Goal: Transaction & Acquisition: Purchase product/service

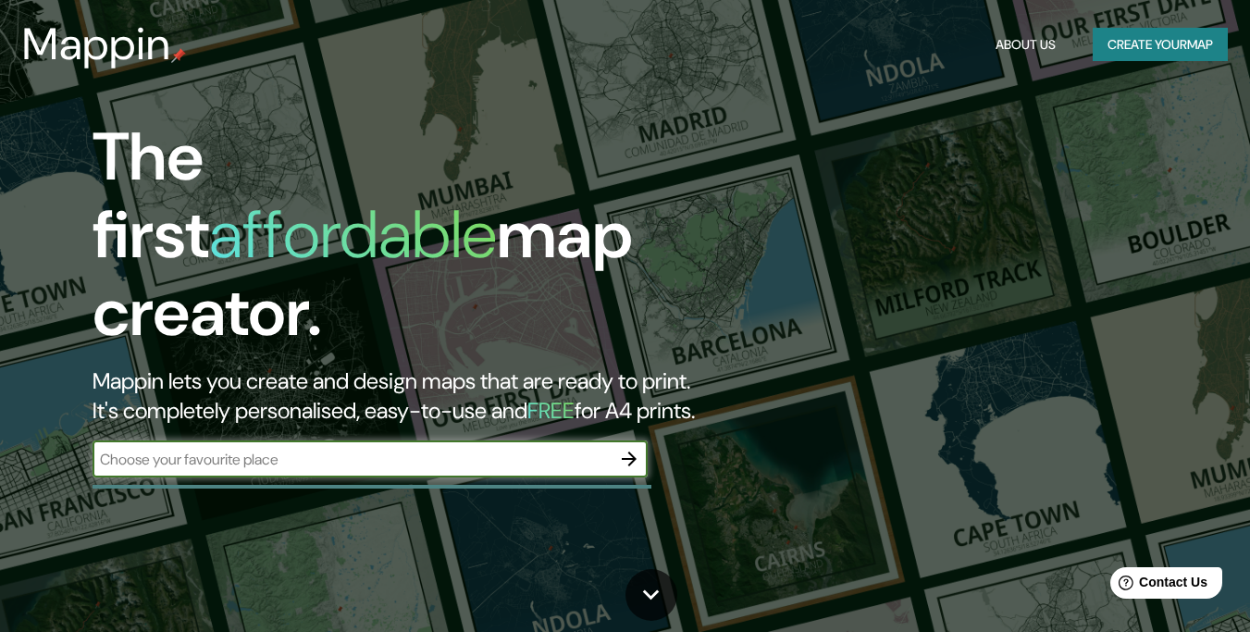
click at [1123, 53] on button "Create your map" at bounding box center [1160, 45] width 135 height 34
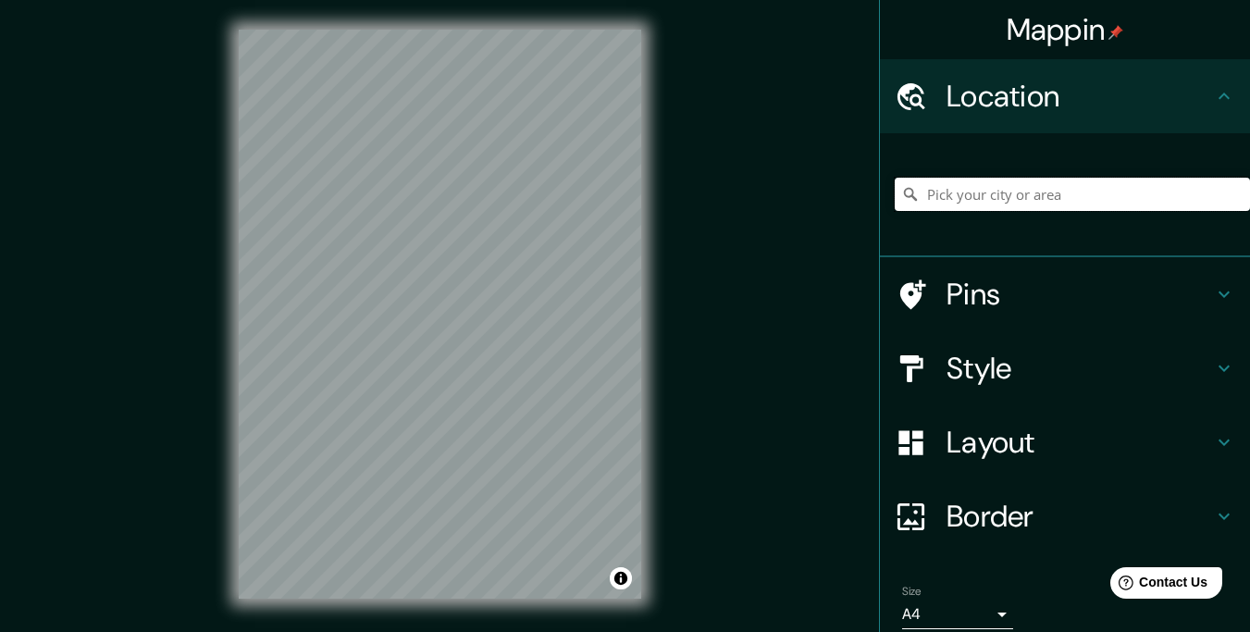
click at [940, 203] on input "Pick your city or area" at bounding box center [1072, 194] width 355 height 33
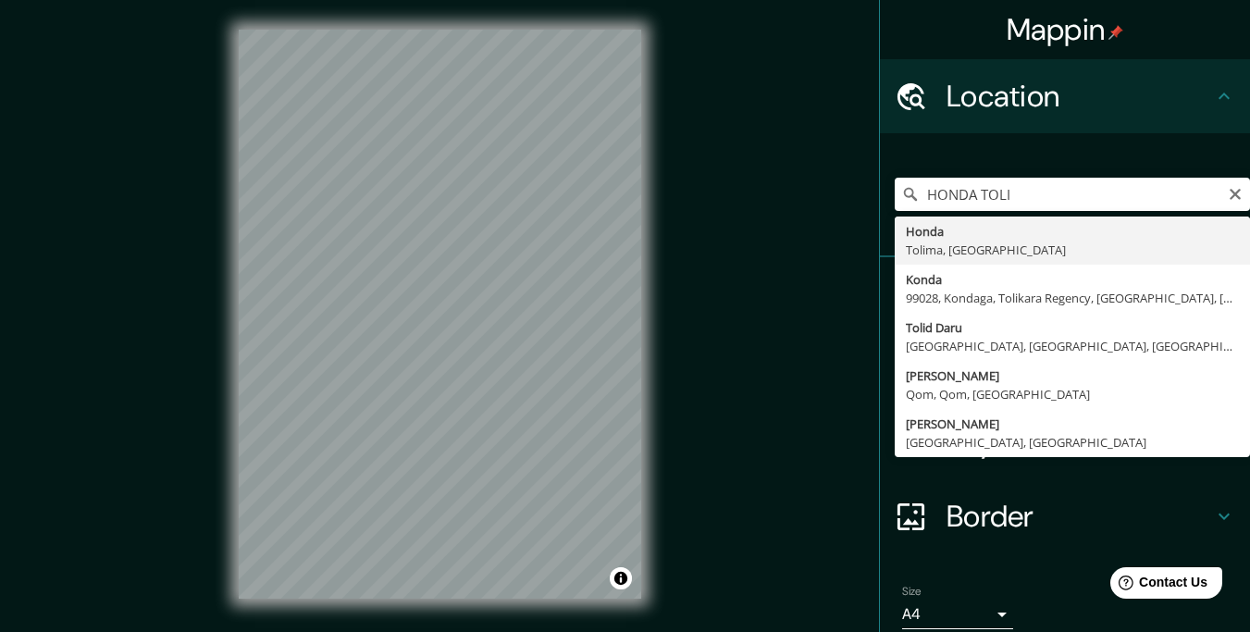
type input "Honda, [GEOGRAPHIC_DATA], [GEOGRAPHIC_DATA]"
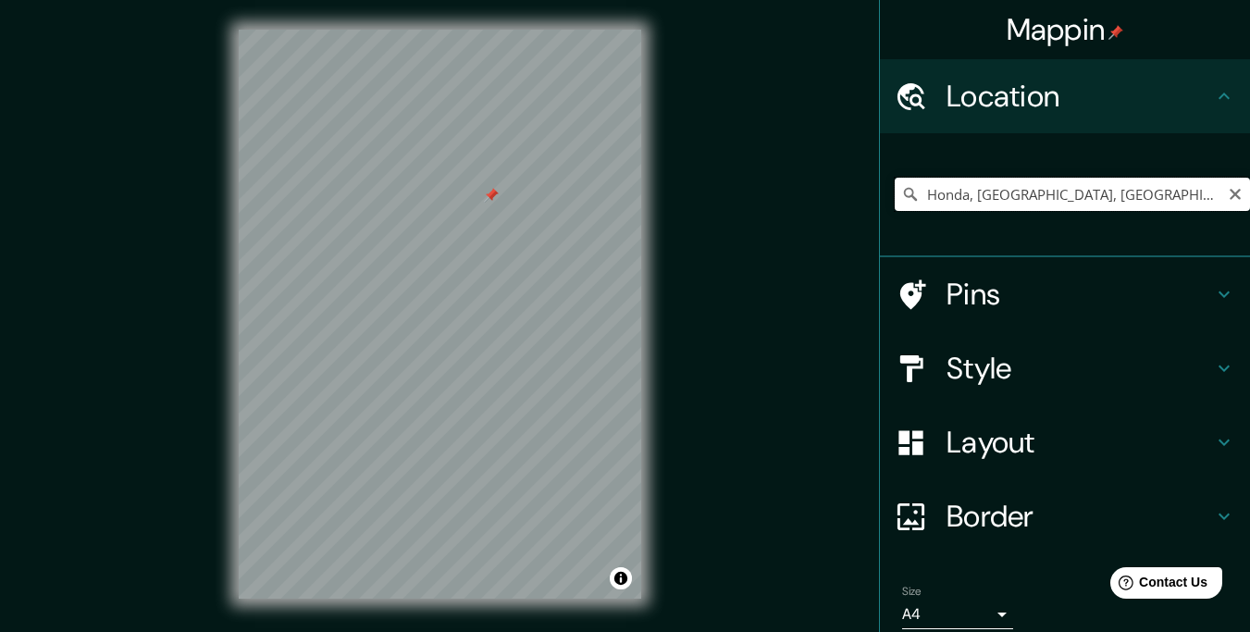
click at [1119, 206] on input "Honda, [GEOGRAPHIC_DATA], [GEOGRAPHIC_DATA]" at bounding box center [1072, 194] width 355 height 33
click at [1228, 195] on icon "Clear" at bounding box center [1235, 194] width 15 height 15
click at [1216, 109] on div "Location" at bounding box center [1065, 96] width 370 height 74
click at [968, 202] on input "Pick your city or area" at bounding box center [1072, 194] width 355 height 33
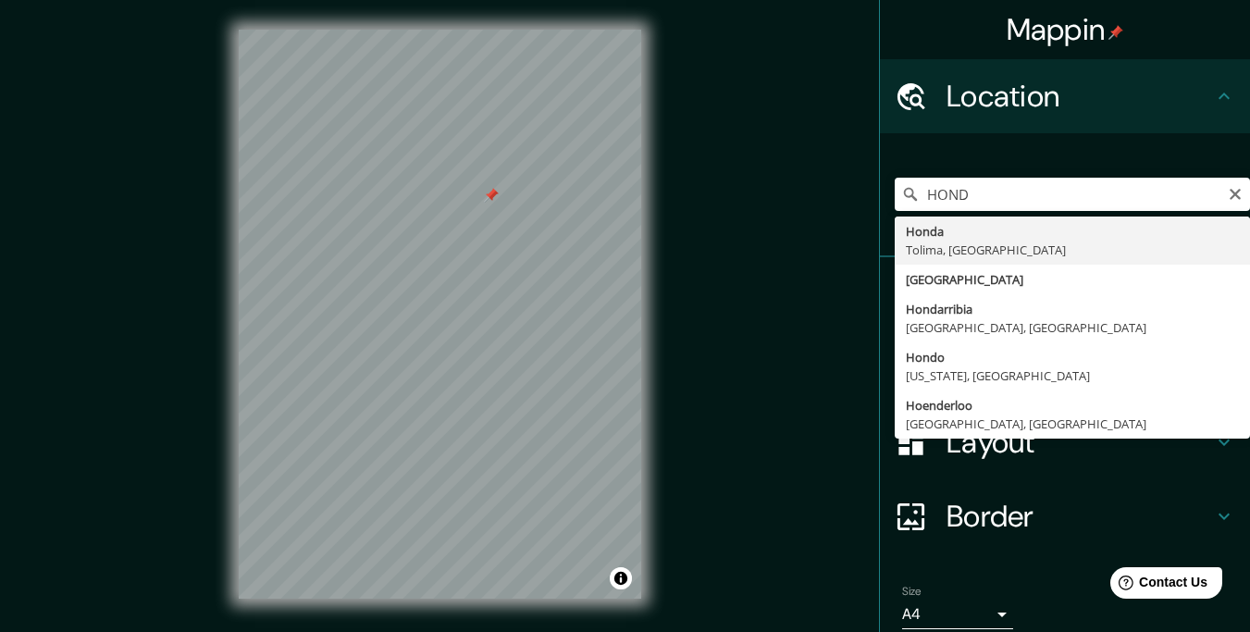
type input "Honda, [GEOGRAPHIC_DATA], [GEOGRAPHIC_DATA]"
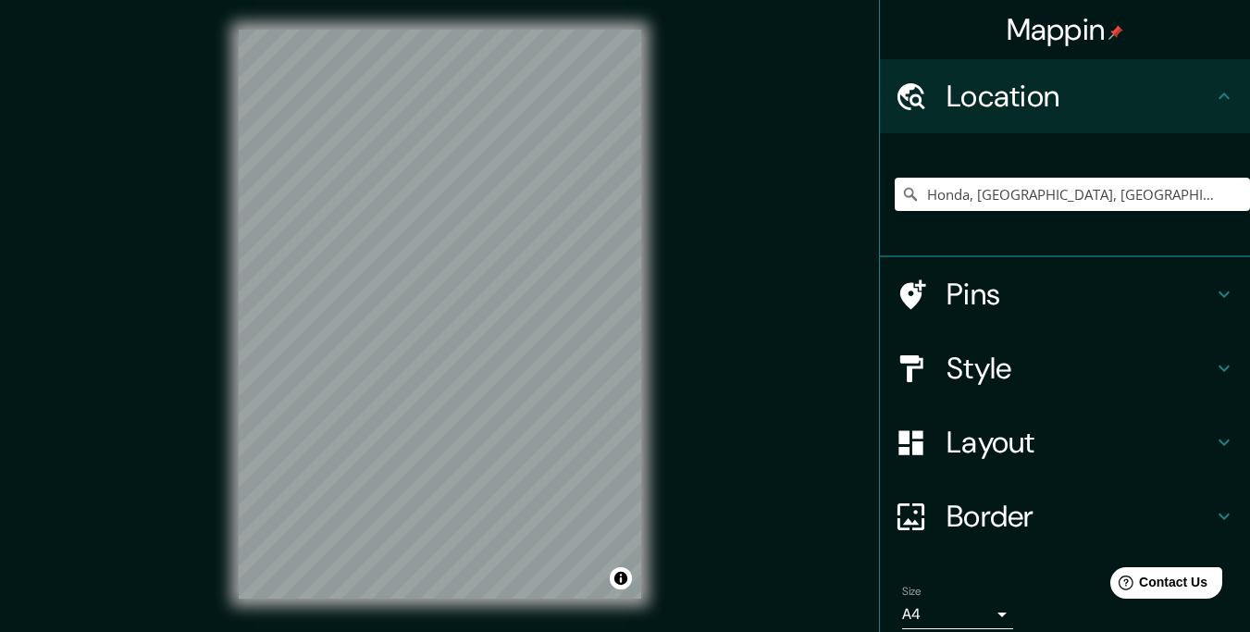
click at [1219, 291] on icon at bounding box center [1224, 294] width 11 height 6
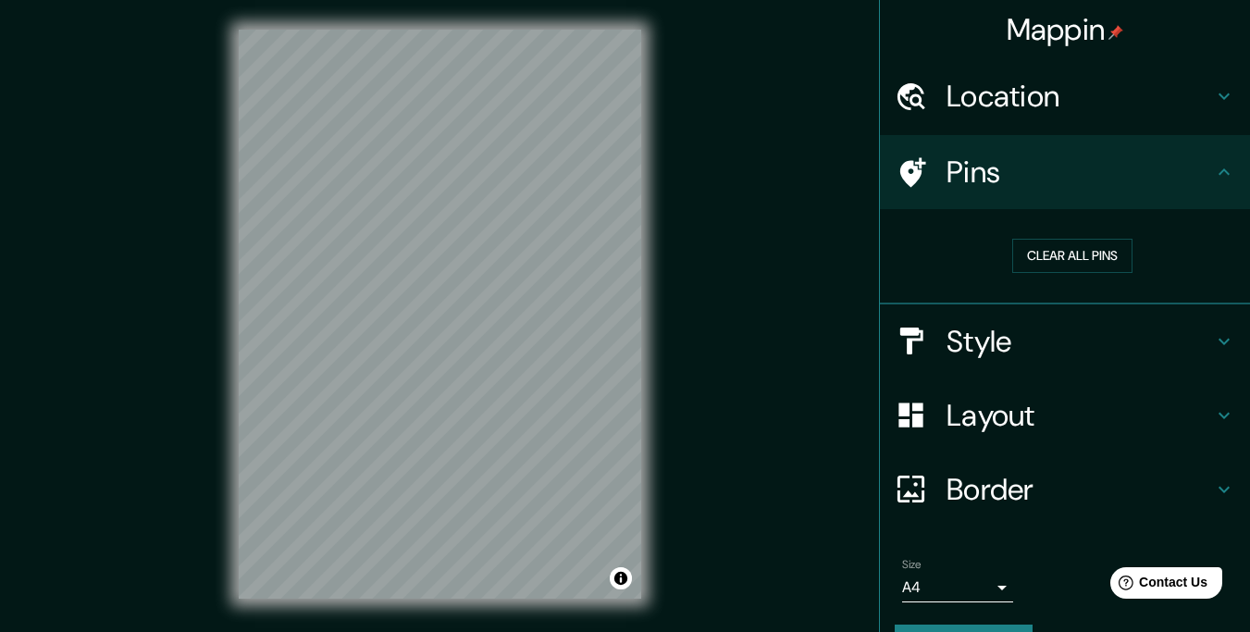
click at [1214, 179] on icon at bounding box center [1224, 172] width 22 height 22
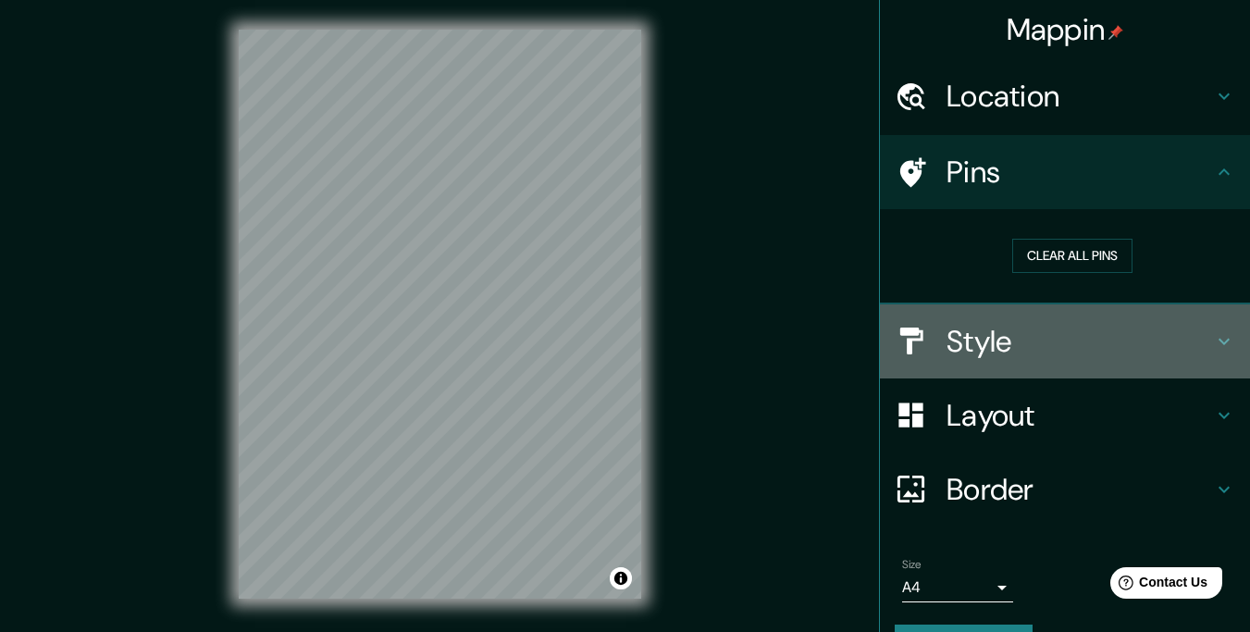
click at [1214, 343] on icon at bounding box center [1224, 341] width 22 height 22
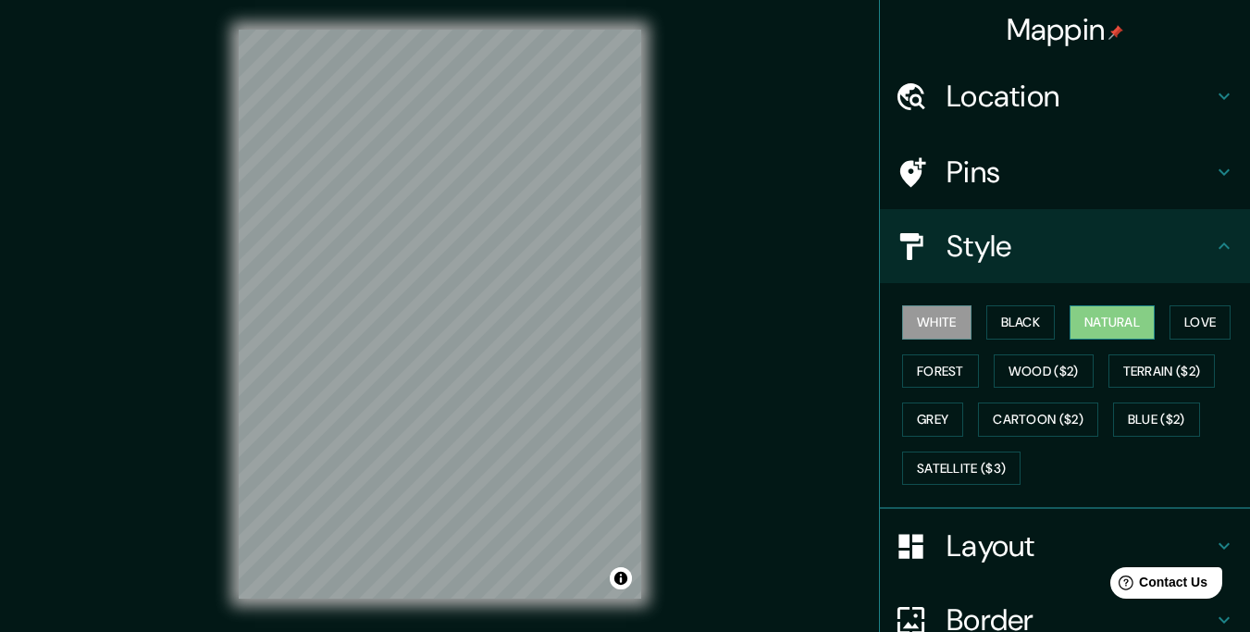
click at [1104, 318] on button "Natural" at bounding box center [1112, 322] width 85 height 34
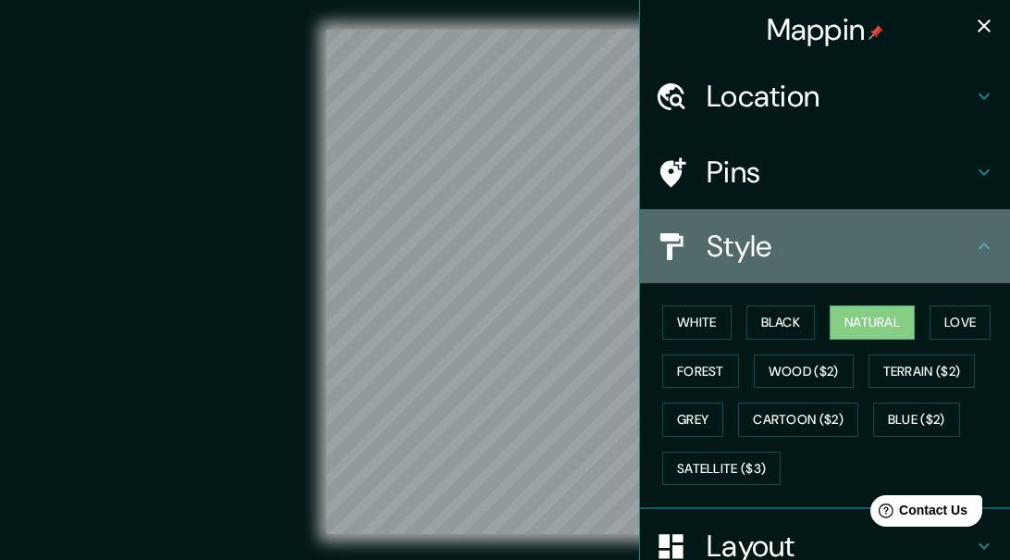
click at [975, 246] on icon at bounding box center [984, 246] width 22 height 22
click at [973, 248] on icon at bounding box center [984, 246] width 22 height 22
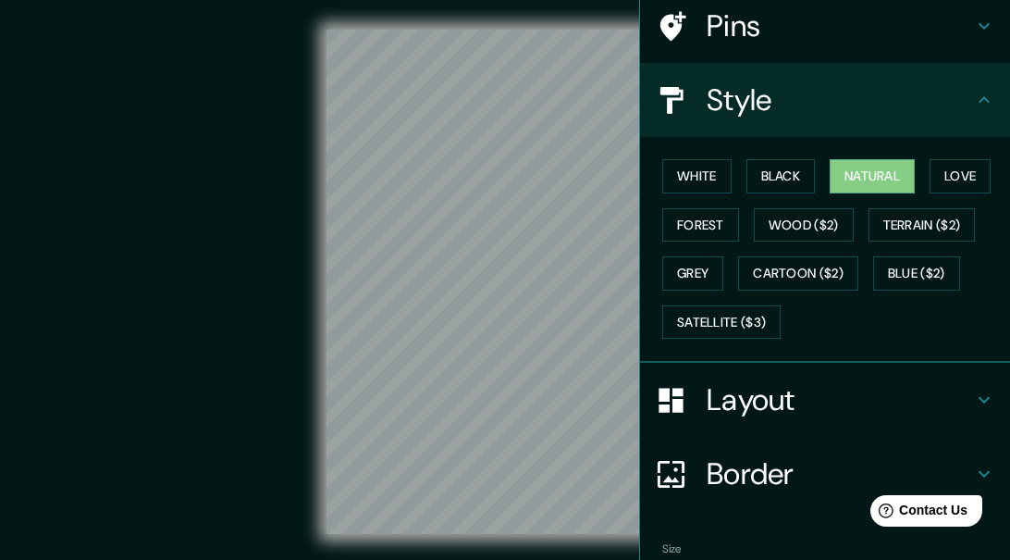
scroll to position [252, 0]
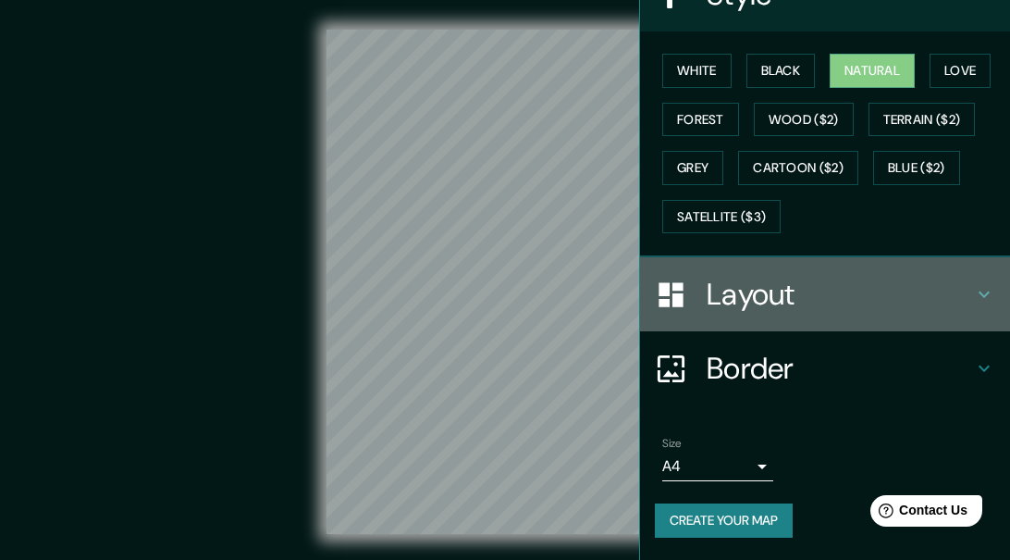
click at [975, 297] on icon at bounding box center [984, 294] width 22 height 22
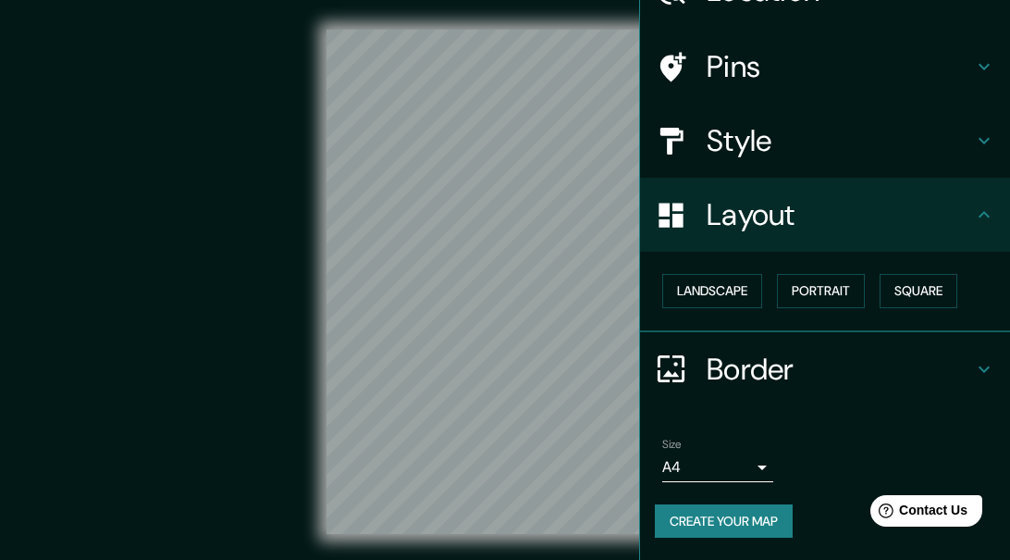
scroll to position [105, 0]
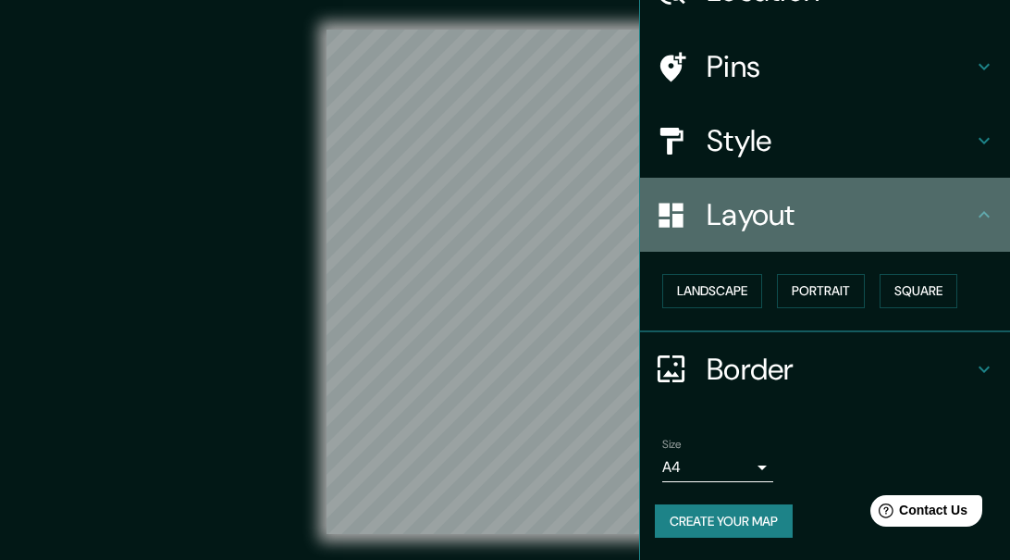
click at [973, 218] on icon at bounding box center [984, 215] width 22 height 22
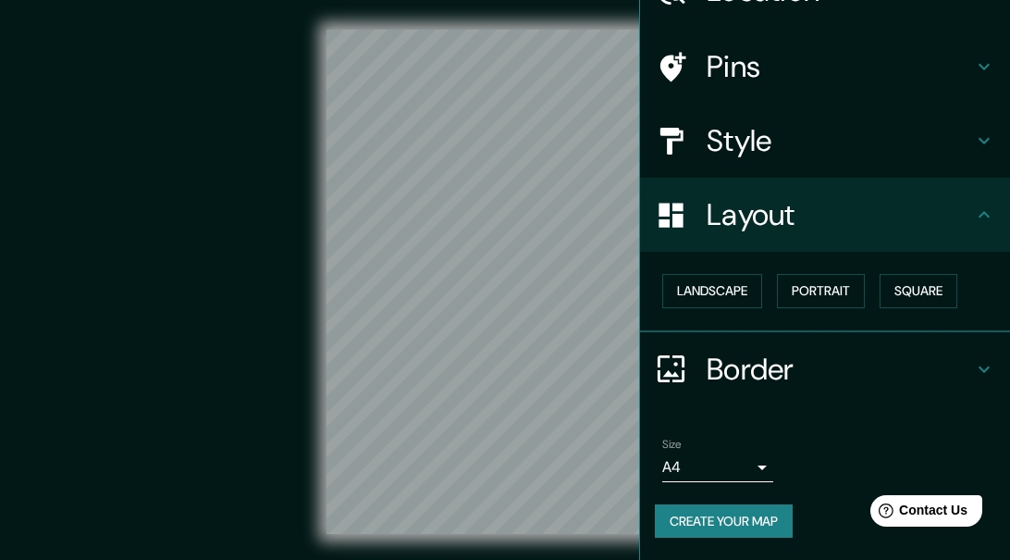
click at [965, 383] on div "Border" at bounding box center [825, 369] width 370 height 74
